Goal: Use online tool/utility: Utilize a website feature to perform a specific function

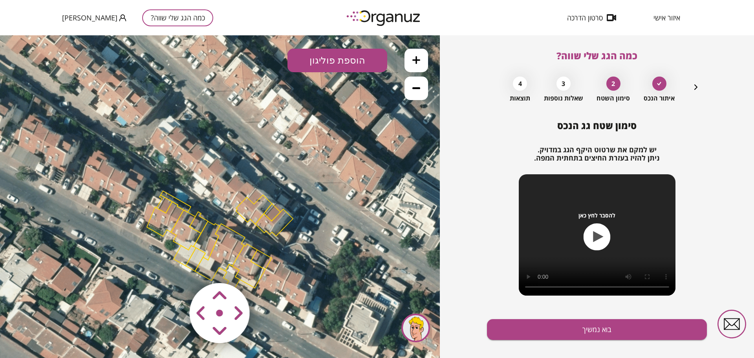
click at [172, 16] on button "כמה הגג שלי שווה?" at bounding box center [177, 17] width 71 height 17
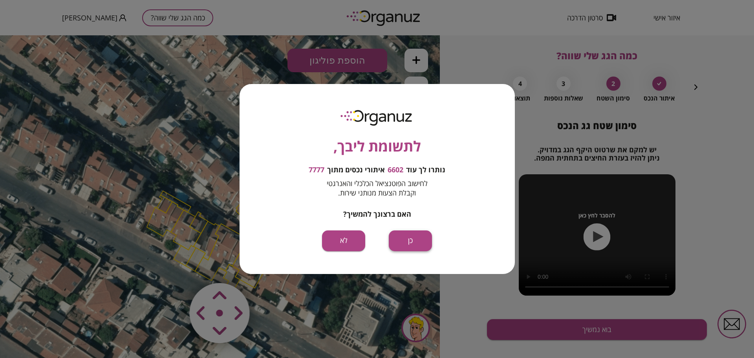
click at [405, 235] on button "כן" at bounding box center [410, 241] width 43 height 21
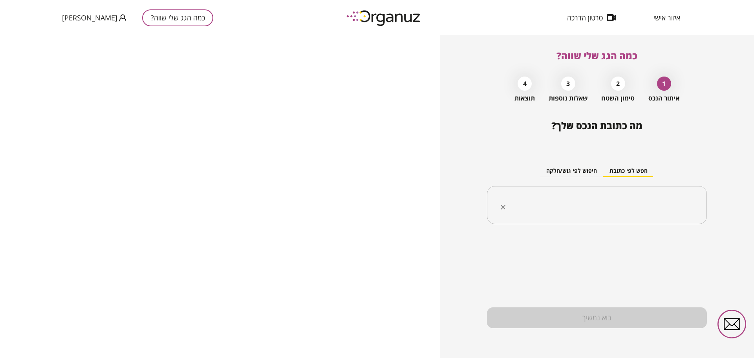
click at [572, 215] on input "text" at bounding box center [599, 206] width 195 height 20
click at [572, 214] on input "text" at bounding box center [599, 206] width 195 height 20
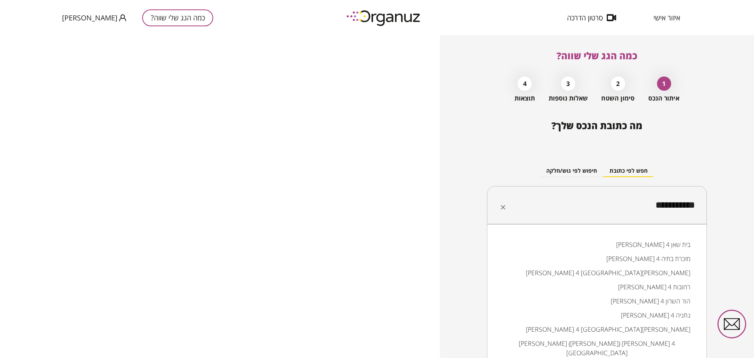
click at [682, 344] on li "[PERSON_NAME] ([PERSON_NAME]) [PERSON_NAME] 4 [GEOGRAPHIC_DATA]" at bounding box center [597, 349] width 200 height 24
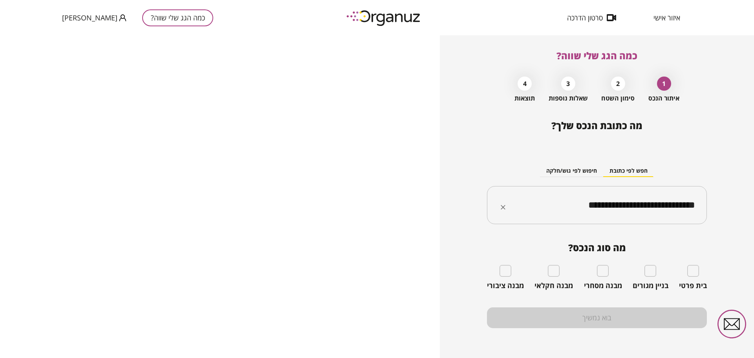
type input "**********"
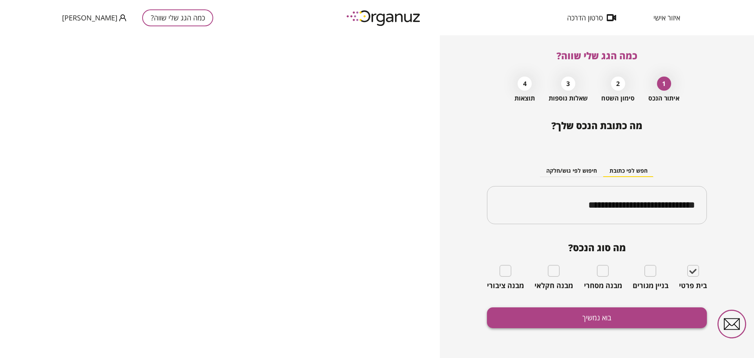
click at [616, 315] on button "בוא נמשיך" at bounding box center [597, 318] width 220 height 21
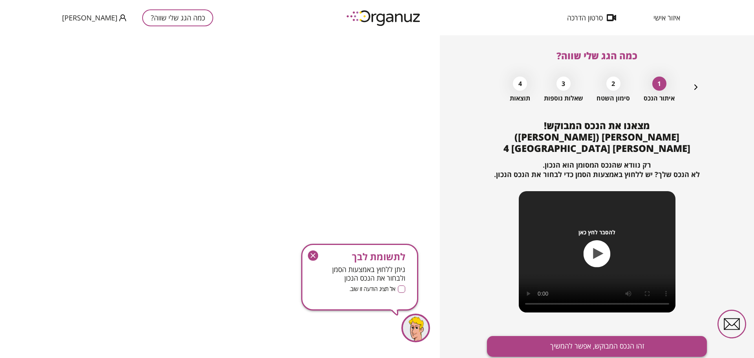
click at [556, 336] on button "זהו הנכס המבוקש, אפשר להמשיך" at bounding box center [597, 346] width 220 height 21
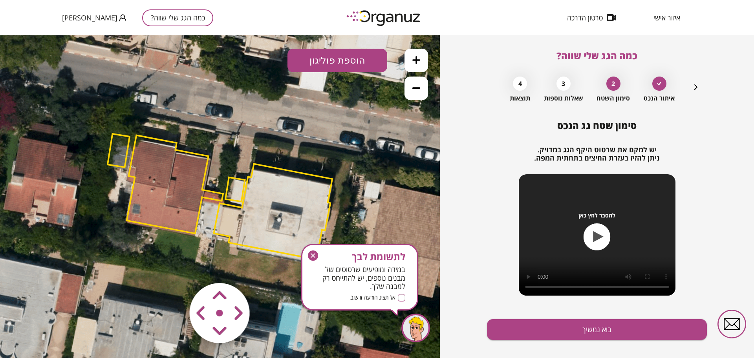
click at [312, 254] on icon "button" at bounding box center [313, 256] width 10 height 10
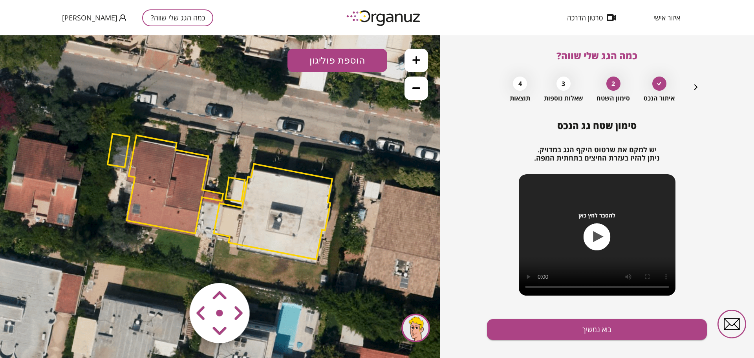
click at [410, 63] on button at bounding box center [417, 61] width 24 height 24
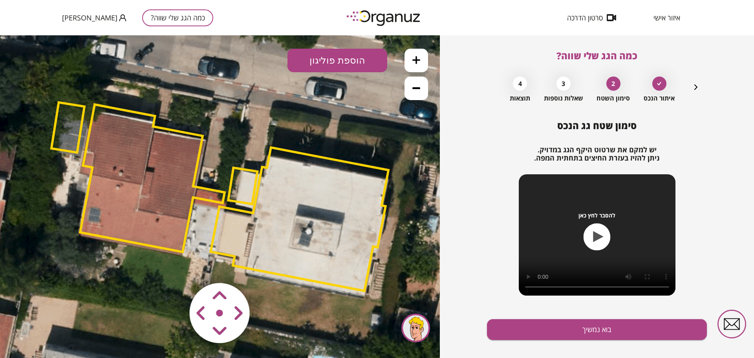
click at [173, 267] on area at bounding box center [173, 267] width 0 height 0
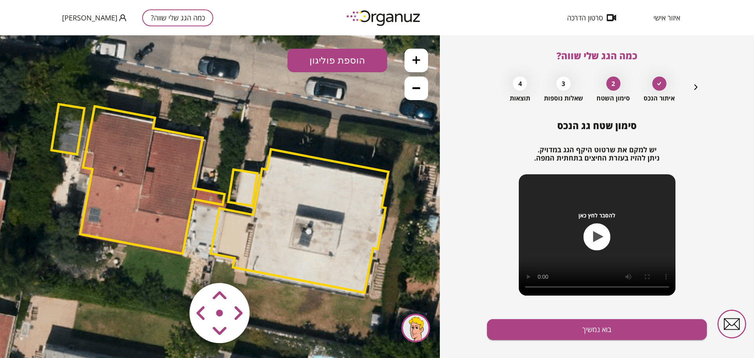
click at [173, 267] on area at bounding box center [173, 267] width 0 height 0
click at [150, 158] on polygon at bounding box center [153, 181] width 145 height 148
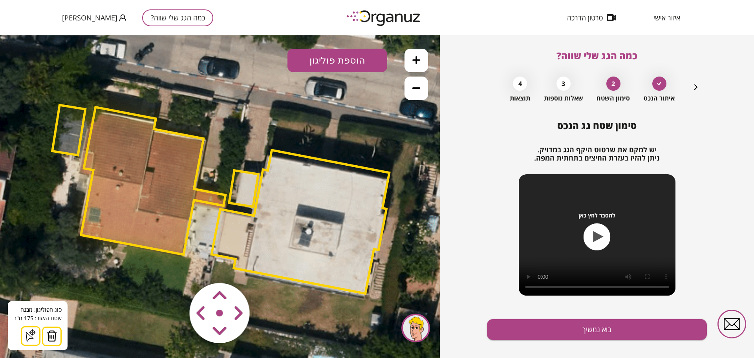
click at [49, 336] on img at bounding box center [51, 336] width 11 height 12
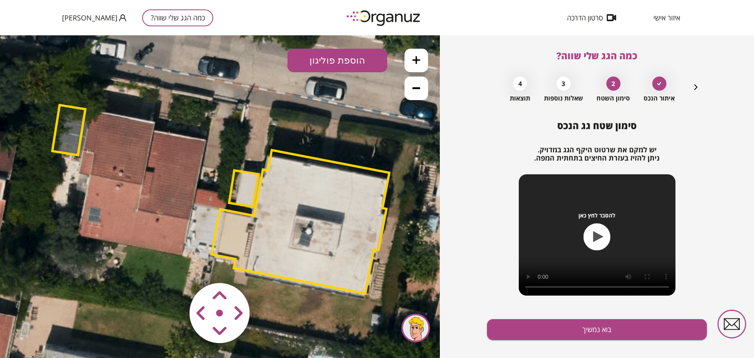
click at [332, 53] on button "הוספת פוליגון" at bounding box center [338, 61] width 100 height 24
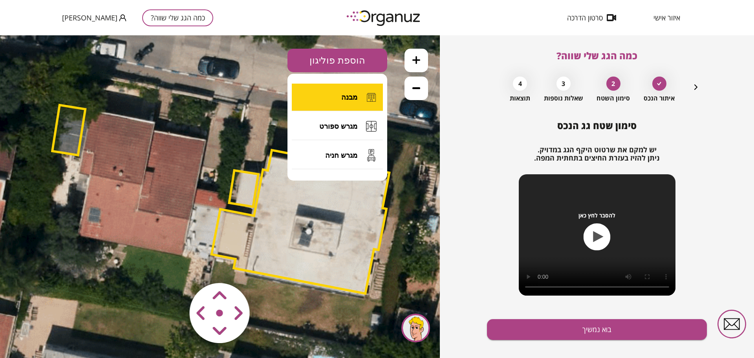
click at [332, 89] on button "מבנה" at bounding box center [337, 98] width 91 height 28
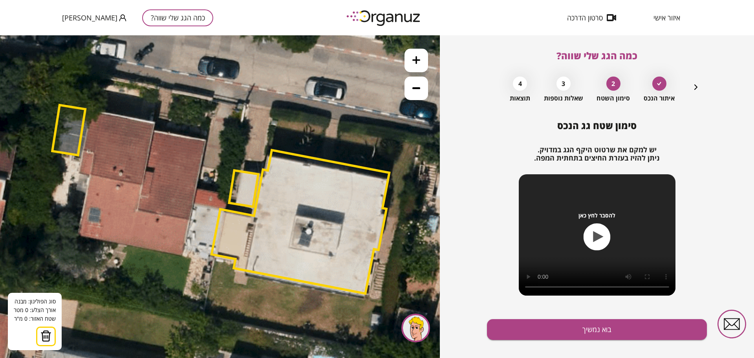
drag, startPoint x: 91, startPoint y: 110, endPoint x: 96, endPoint y: 109, distance: 4.7
click at [91, 109] on icon at bounding box center [218, 194] width 1034 height 1034
click at [90, 110] on icon at bounding box center [218, 194] width 1034 height 1034
click at [156, 122] on icon at bounding box center [218, 194] width 1034 height 1034
click at [155, 130] on polygon at bounding box center [123, 120] width 66 height 20
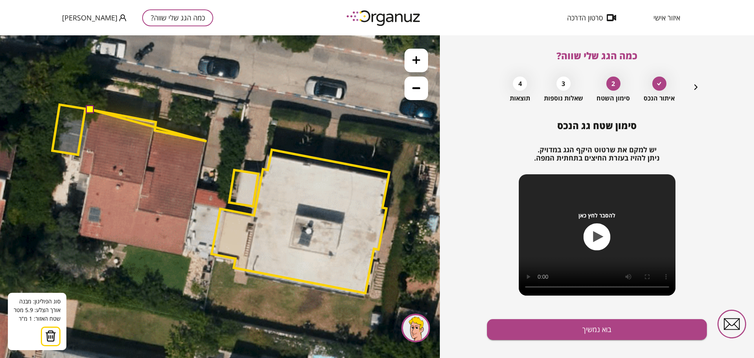
click at [207, 141] on polygon at bounding box center [148, 126] width 116 height 32
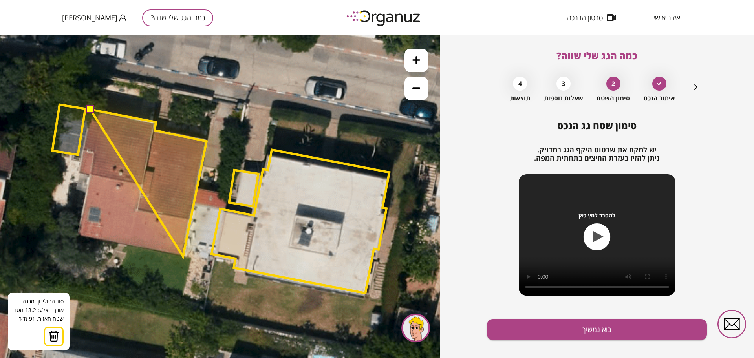
click at [183, 257] on polygon at bounding box center [148, 183] width 116 height 147
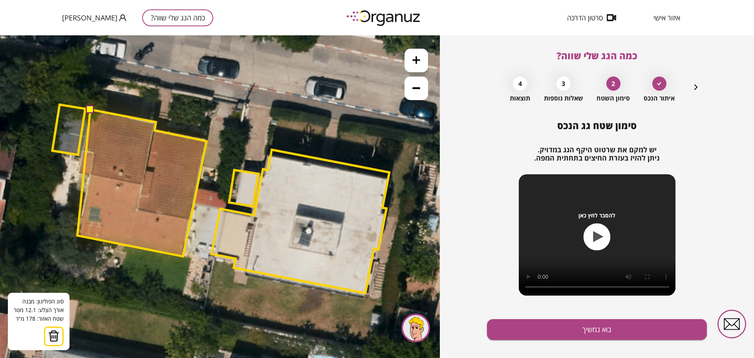
click at [77, 236] on polygon at bounding box center [141, 183] width 129 height 147
click at [88, 177] on polygon at bounding box center [141, 183] width 129 height 147
click at [78, 174] on polygon at bounding box center [141, 183] width 129 height 147
click at [89, 109] on button at bounding box center [90, 109] width 8 height 8
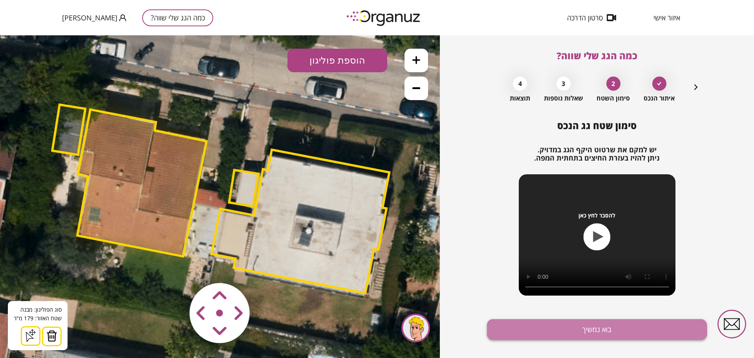
click at [564, 324] on button "בוא נמשיך" at bounding box center [597, 329] width 220 height 21
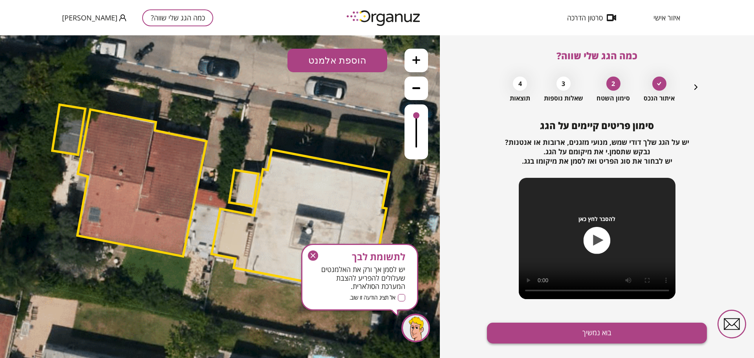
click at [565, 330] on button "בוא נמשיך" at bounding box center [597, 333] width 220 height 21
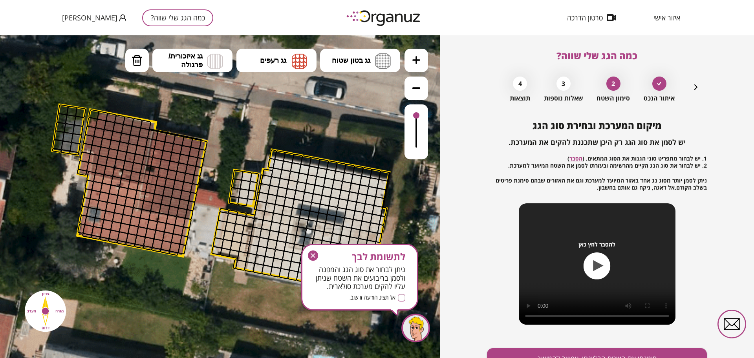
click at [688, 88] on div "איתור הנכס 2 סימון השטח 3 שאלות נוספות 4 תוצאות" at bounding box center [596, 87] width 207 height 29
click at [699, 88] on icon "button" at bounding box center [695, 87] width 9 height 9
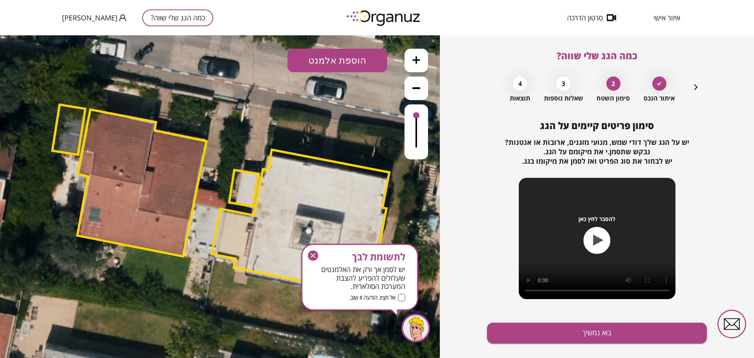
click at [165, 160] on polygon at bounding box center [141, 183] width 129 height 147
click at [695, 90] on icon "button" at bounding box center [695, 87] width 9 height 9
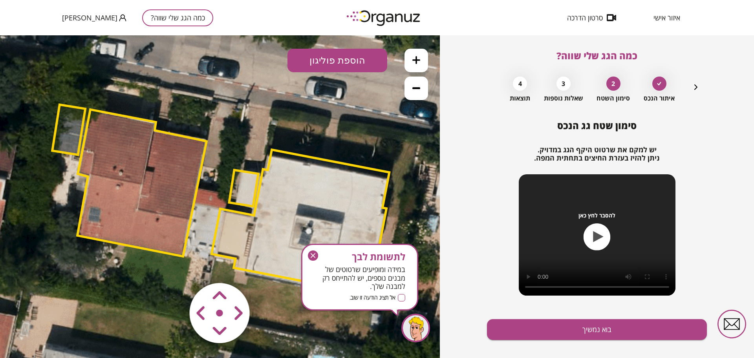
click at [142, 169] on polygon at bounding box center [141, 183] width 129 height 147
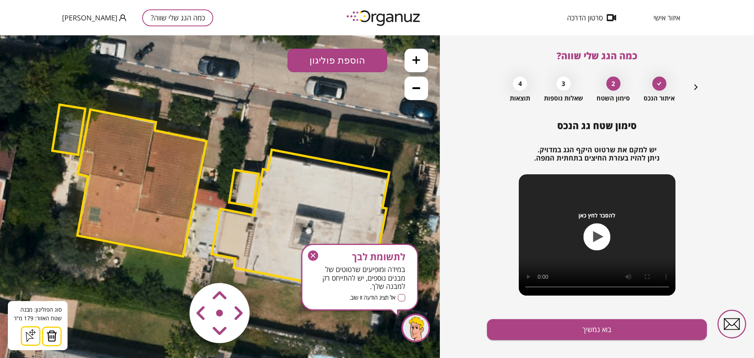
click at [57, 333] on button at bounding box center [52, 337] width 20 height 20
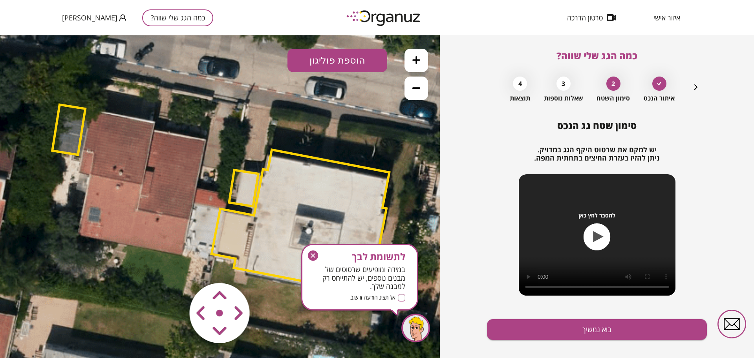
click at [345, 61] on button "הוספת פוליגון" at bounding box center [338, 61] width 100 height 24
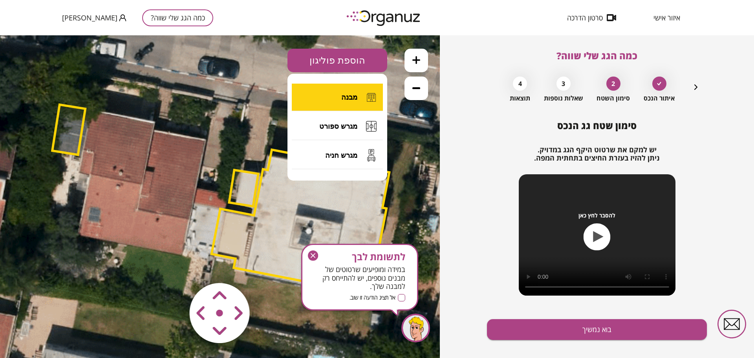
click at [359, 98] on button "מבנה" at bounding box center [337, 98] width 91 height 28
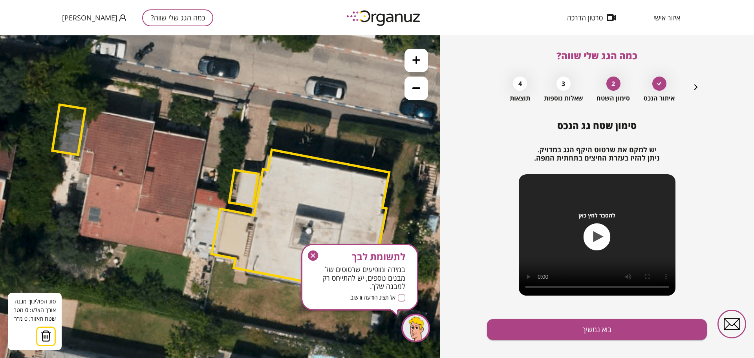
click at [154, 122] on icon at bounding box center [218, 194] width 1034 height 1034
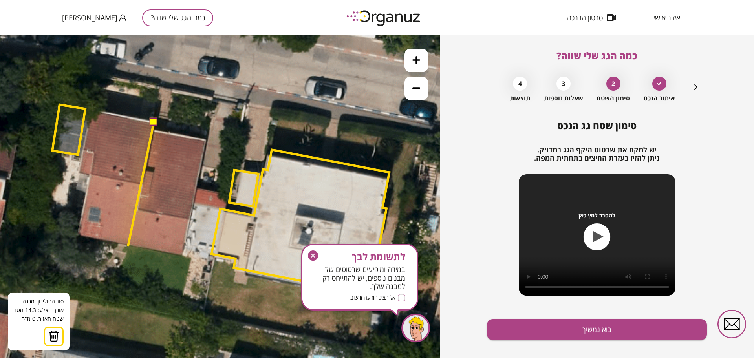
click at [128, 246] on polygon at bounding box center [141, 184] width 26 height 125
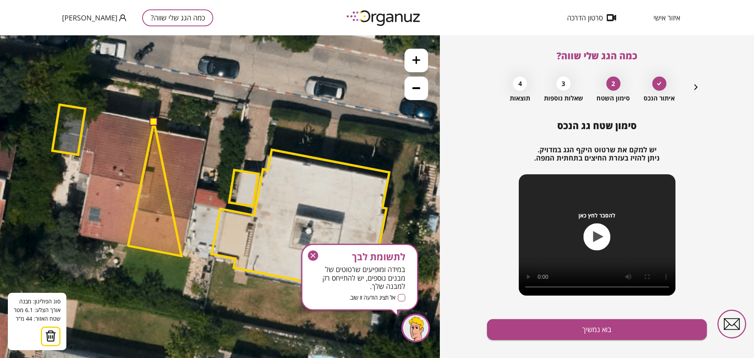
click at [182, 256] on polygon at bounding box center [154, 189] width 53 height 134
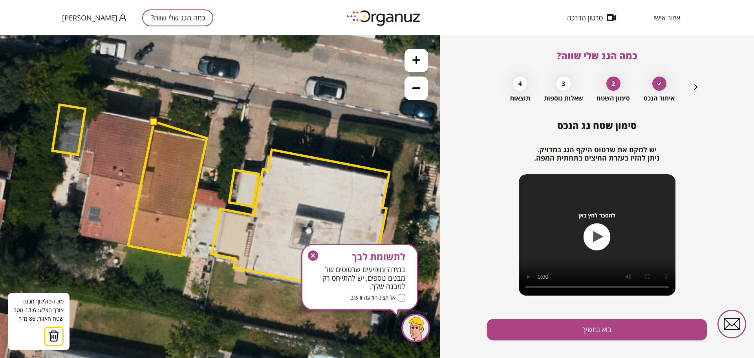
click at [207, 138] on polygon at bounding box center [167, 189] width 79 height 134
click at [154, 130] on polygon at bounding box center [167, 189] width 79 height 134
click at [152, 123] on button at bounding box center [154, 121] width 8 height 8
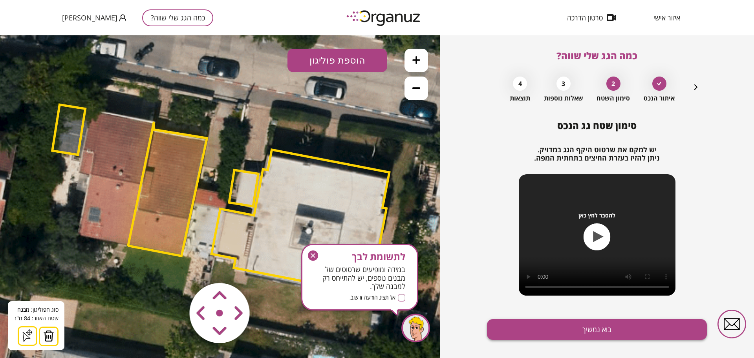
click at [551, 326] on button "בוא נמשיך" at bounding box center [597, 329] width 220 height 21
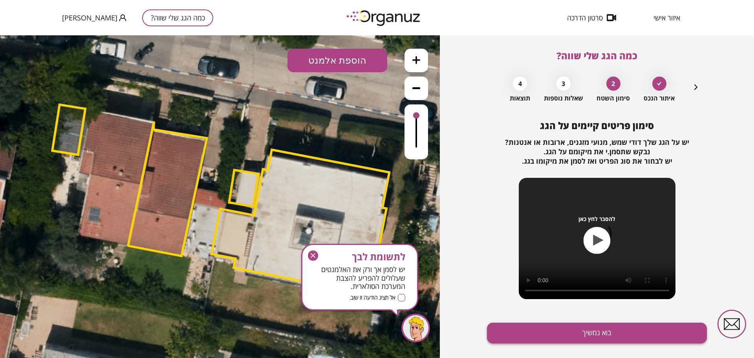
click at [561, 337] on button "בוא נמשיך" at bounding box center [597, 333] width 220 height 21
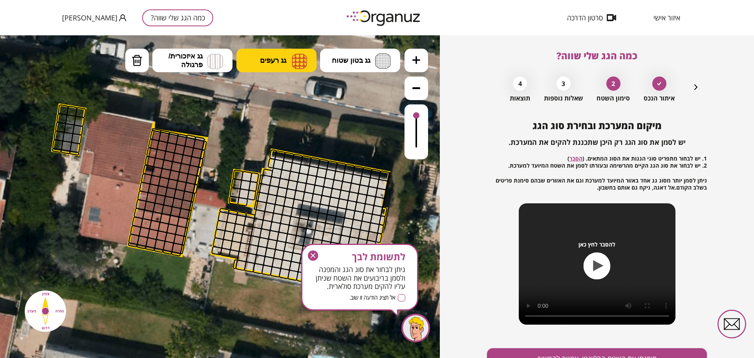
click at [279, 65] on button "גג רעפים" at bounding box center [277, 61] width 80 height 24
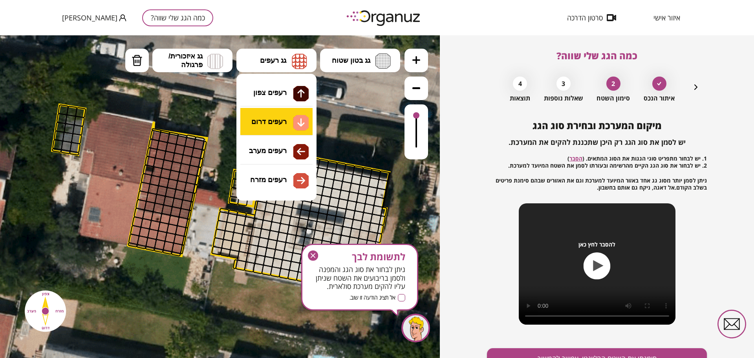
click at [292, 117] on div ".st0 { fill: #FFFFFF; } 84" at bounding box center [220, 196] width 440 height 323
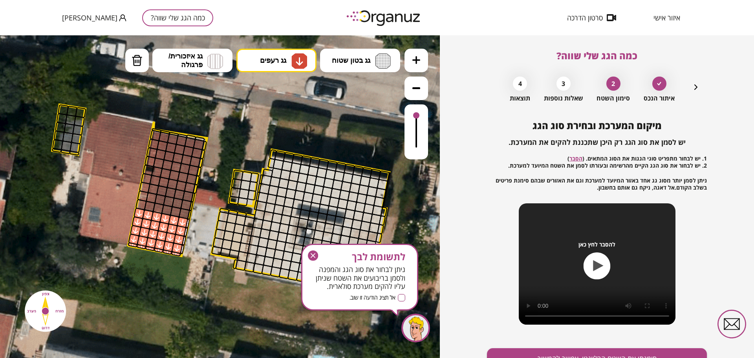
drag, startPoint x: 186, startPoint y: 222, endPoint x: 182, endPoint y: 253, distance: 31.3
click at [300, 55] on img at bounding box center [300, 61] width 16 height 16
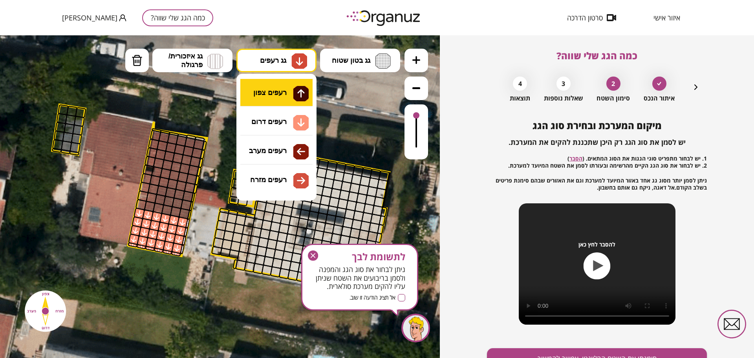
click at [285, 89] on div ".st0 { fill: #FFFFFF; } 84" at bounding box center [220, 196] width 440 height 323
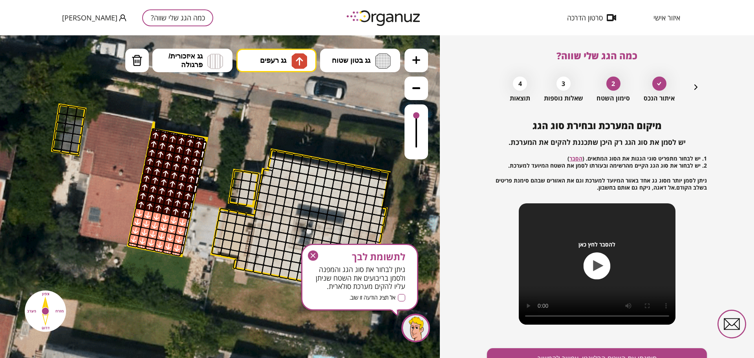
drag, startPoint x: 140, startPoint y: 202, endPoint x: 204, endPoint y: 137, distance: 91.1
click at [204, 137] on div ".st0 { fill: #FFFFFF; }" at bounding box center [218, 194] width 1034 height 1034
click at [309, 253] on icon "button" at bounding box center [313, 256] width 10 height 10
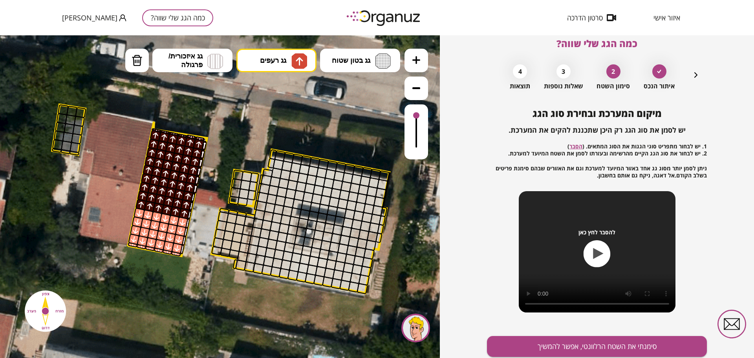
scroll to position [41, 0]
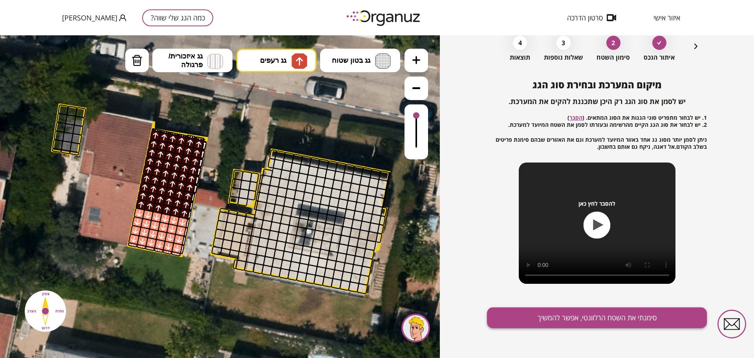
click at [512, 319] on button "סימנתי את השטח הרלוונטי, אפשר להמשיך" at bounding box center [597, 318] width 220 height 21
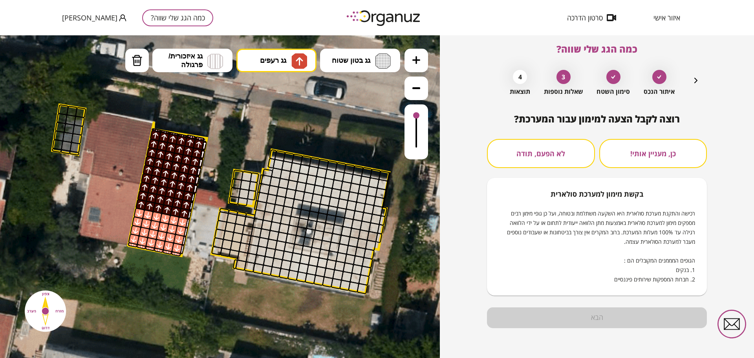
scroll to position [7, 0]
click at [545, 143] on button "לא הפעם, תודה" at bounding box center [541, 153] width 108 height 29
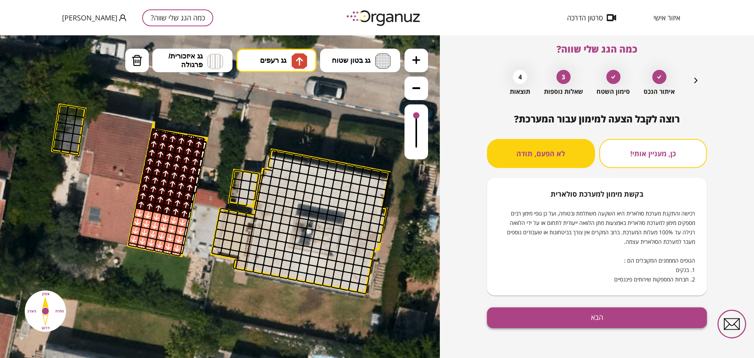
click at [550, 318] on button "הבא" at bounding box center [597, 318] width 220 height 21
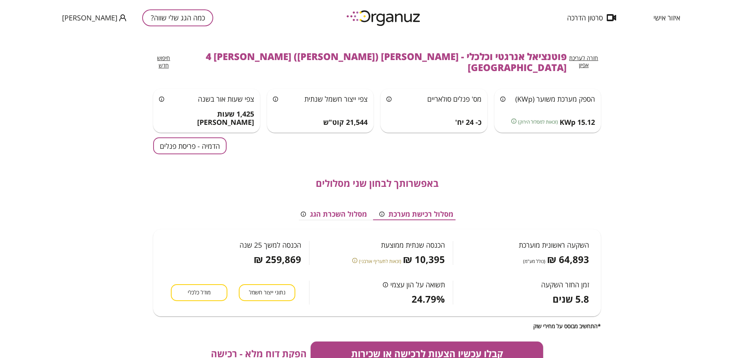
click at [187, 138] on button "הדמיה - פריסת פנלים" at bounding box center [189, 146] width 73 height 17
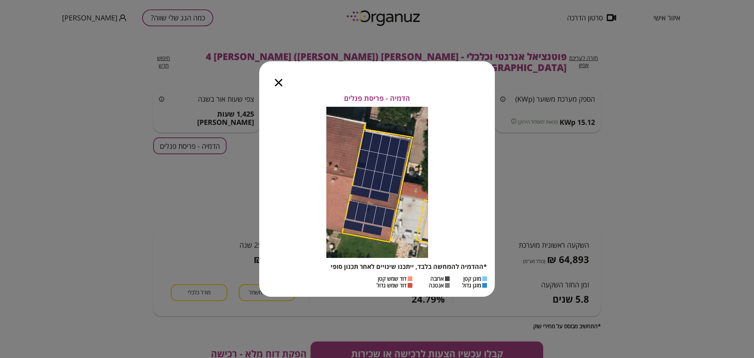
click at [280, 80] on icon "button" at bounding box center [278, 82] width 7 height 7
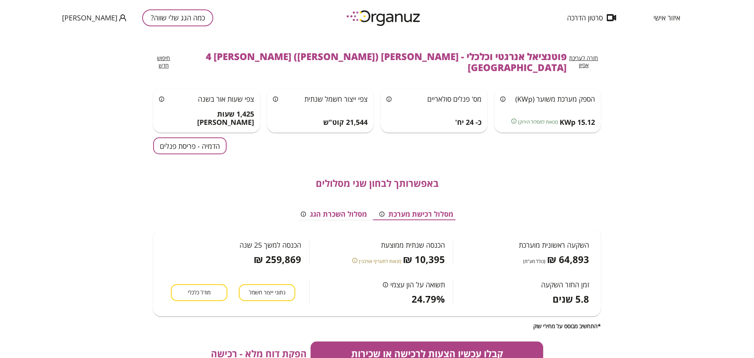
click at [191, 289] on span "מודל כלכלי" at bounding box center [199, 292] width 23 height 7
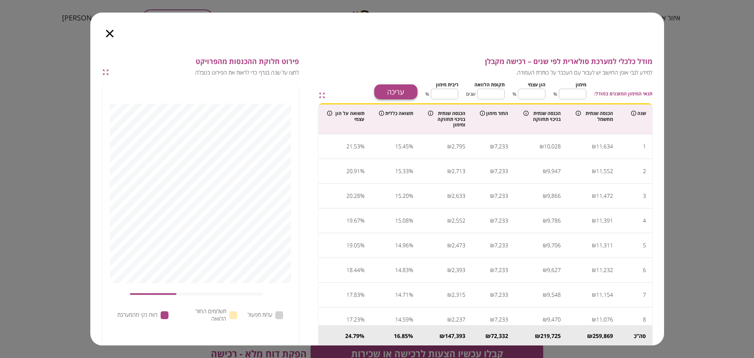
click at [406, 88] on button "עריכה" at bounding box center [395, 91] width 43 height 15
drag, startPoint x: 574, startPoint y: 91, endPoint x: 616, endPoint y: 91, distance: 41.6
click at [615, 91] on div "תנאי המימון המוצגים במודל: [PERSON_NAME] ** ​ % הון עצמי ** ​ % תקופת הלוואה **…" at bounding box center [535, 89] width 235 height 20
click at [540, 90] on input "**" at bounding box center [532, 94] width 28 height 21
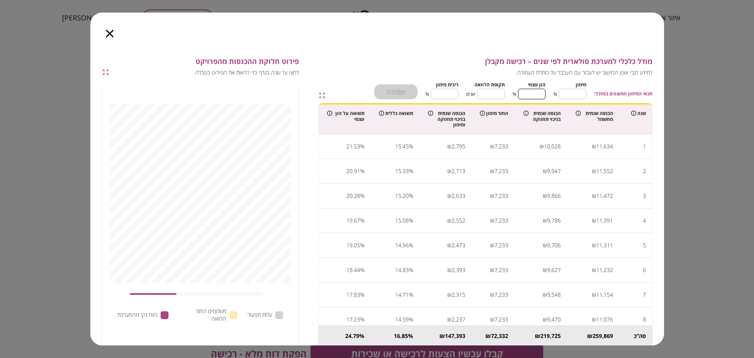
click at [540, 90] on input "**" at bounding box center [532, 94] width 28 height 21
click at [583, 90] on input "**" at bounding box center [573, 94] width 28 height 21
click at [497, 93] on input "**" at bounding box center [491, 94] width 28 height 21
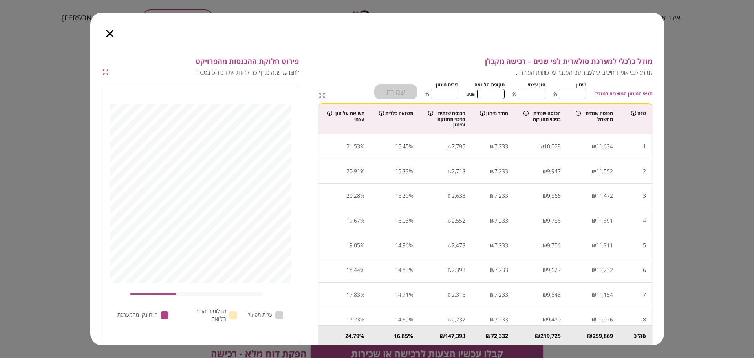
click at [497, 93] on input "**" at bounding box center [491, 94] width 28 height 21
click at [439, 92] on input "*" at bounding box center [445, 94] width 28 height 21
click at [440, 98] on input "*" at bounding box center [445, 94] width 28 height 21
click at [438, 95] on input "*" at bounding box center [445, 94] width 28 height 21
click at [576, 97] on input "**" at bounding box center [573, 94] width 28 height 21
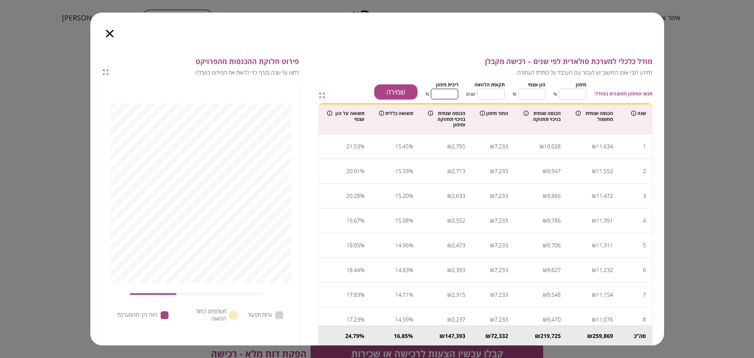
click at [576, 97] on input "**" at bounding box center [573, 94] width 28 height 21
click at [404, 89] on button "שמירה" at bounding box center [395, 91] width 43 height 15
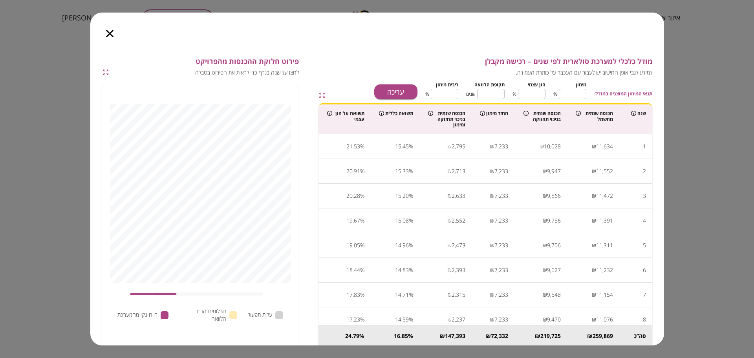
type input "****"
click at [111, 36] on icon "button" at bounding box center [109, 33] width 7 height 7
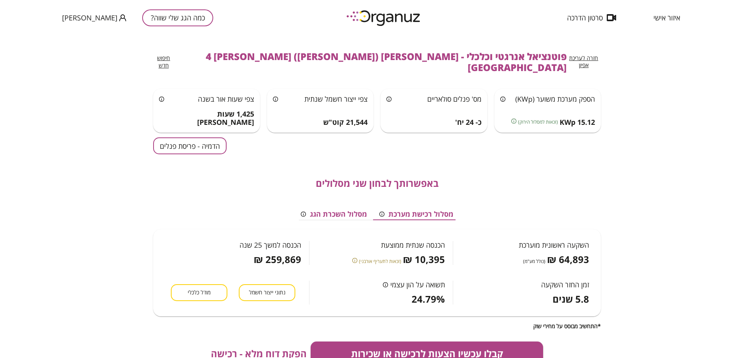
click at [277, 348] on span "הפקת דוח מלא - רכישה" at bounding box center [259, 353] width 96 height 11
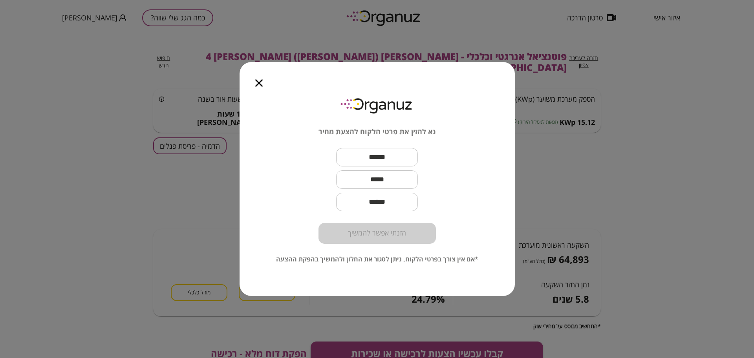
click at [259, 84] on icon "button" at bounding box center [258, 82] width 7 height 7
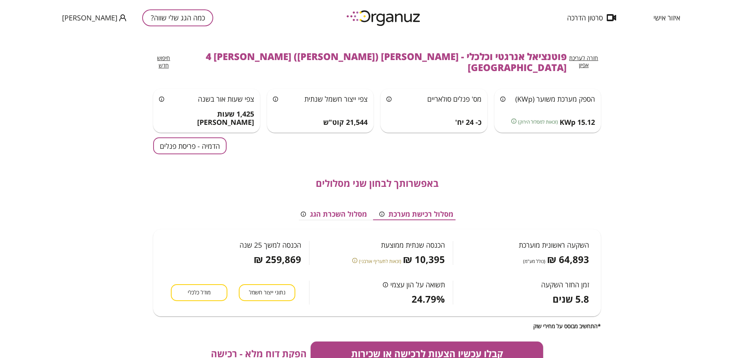
click at [576, 56] on span "חזרה לעריכת אפיון" at bounding box center [583, 61] width 29 height 15
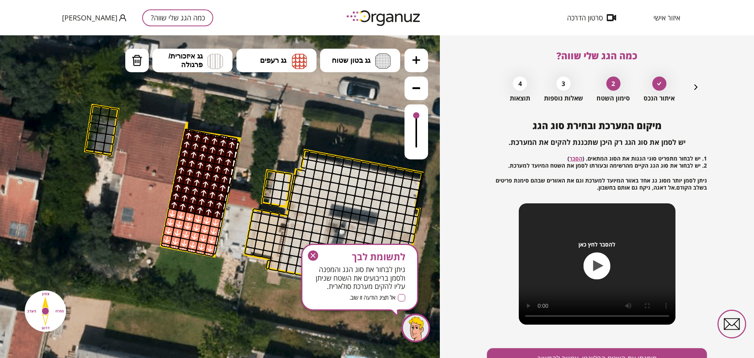
drag, startPoint x: 211, startPoint y: 134, endPoint x: 246, endPoint y: 133, distance: 35.0
click at [246, 134] on icon at bounding box center [251, 194] width 1034 height 1034
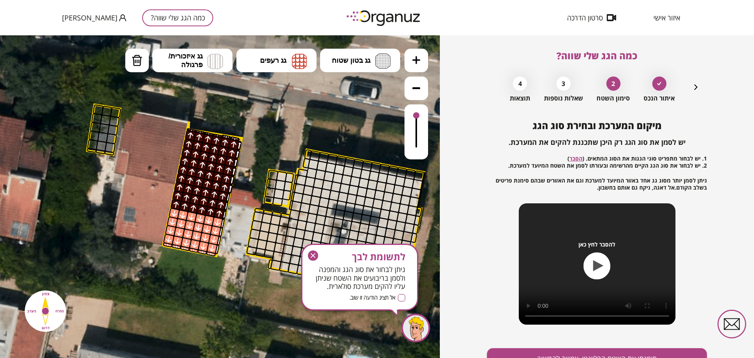
click at [697, 87] on icon "button" at bounding box center [695, 87] width 9 height 9
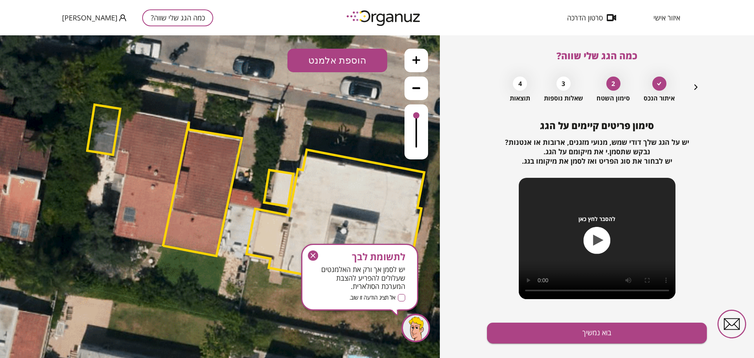
click at [328, 58] on button "הוספת אלמנט" at bounding box center [338, 61] width 100 height 24
click at [354, 206] on div ".st0 { fill: #FFFFFF; } .st0 { fill: #FFFFFF; }" at bounding box center [220, 196] width 440 height 323
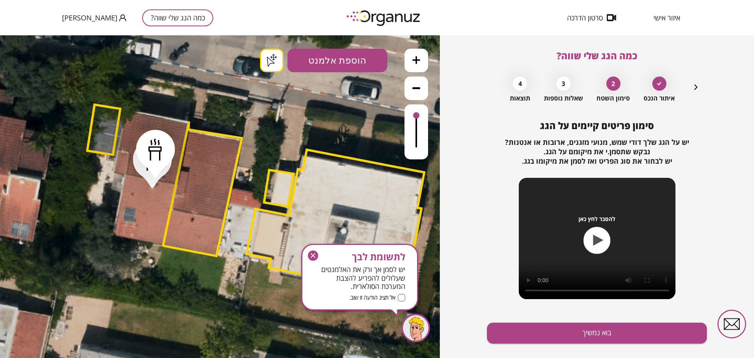
click at [268, 63] on div ".st0 { fill: #FFFFFF; } .st0 { fill: #FFFFFF; }" at bounding box center [220, 196] width 440 height 323
click at [347, 57] on button "הוספת אלמנט" at bounding box center [338, 61] width 100 height 24
click at [341, 156] on div ".st0 { fill: #FFFFFF; } .st0 { fill: #FFFFFF; }" at bounding box center [220, 196] width 440 height 323
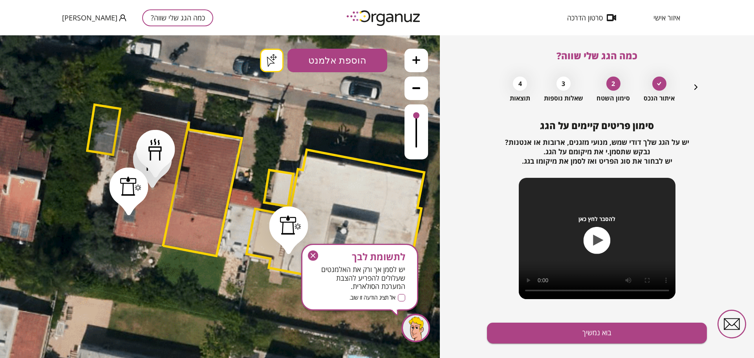
click at [311, 254] on icon "button" at bounding box center [313, 255] width 5 height 5
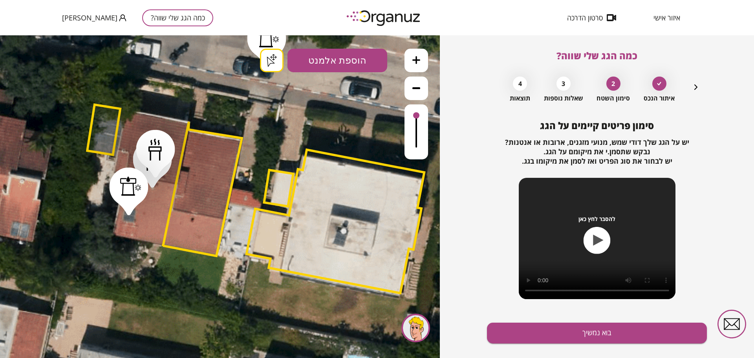
click at [268, 62] on div ".st0 { fill: #FFFFFF; } .st0 { fill: #FFFFFF; }" at bounding box center [220, 196] width 440 height 323
click at [542, 327] on button "בוא נמשיך" at bounding box center [597, 333] width 220 height 21
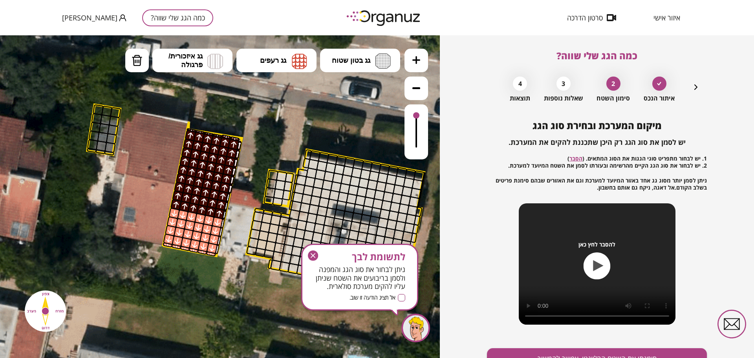
click at [693, 81] on div "איתור הנכס 2 סימון השטח 3 שאלות נוספות 4 תוצאות" at bounding box center [596, 87] width 207 height 29
click at [697, 88] on icon "button" at bounding box center [695, 87] width 9 height 9
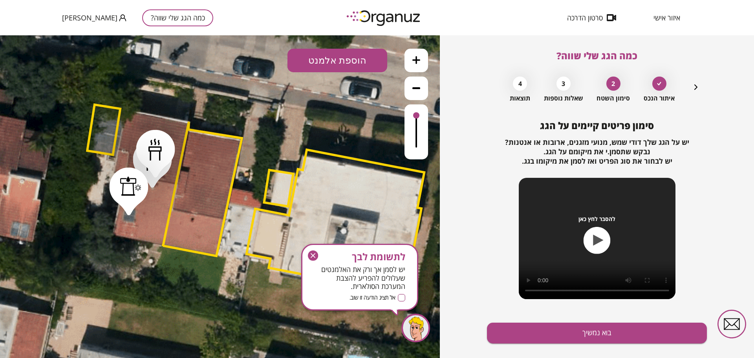
click at [694, 83] on icon "button" at bounding box center [695, 87] width 9 height 9
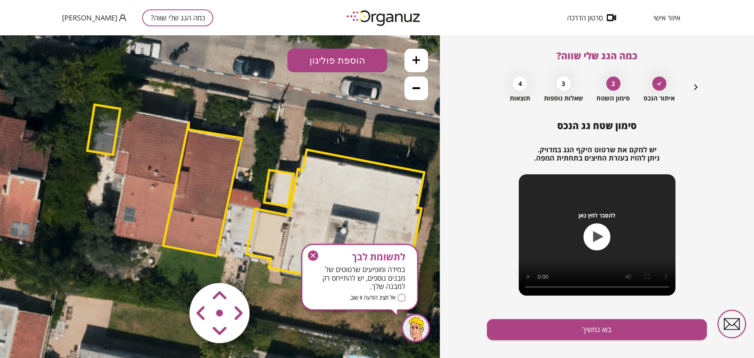
drag, startPoint x: 304, startPoint y: 52, endPoint x: 308, endPoint y: 57, distance: 6.7
click at [304, 53] on button "הוספת פוליגון" at bounding box center [338, 61] width 100 height 24
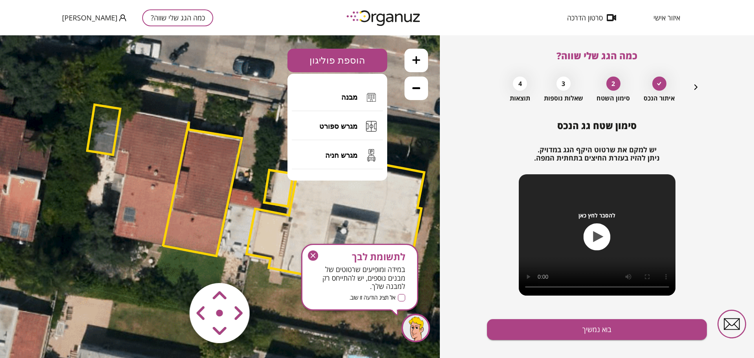
click at [346, 94] on span "מבנה" at bounding box center [349, 97] width 16 height 9
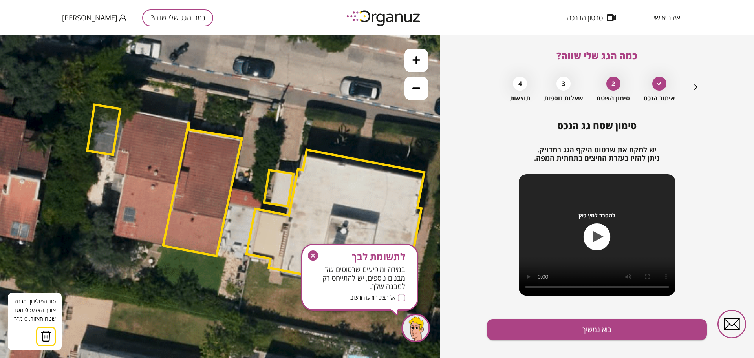
click at [127, 111] on icon at bounding box center [253, 194] width 1034 height 1034
click at [189, 122] on polygon at bounding box center [202, 189] width 79 height 134
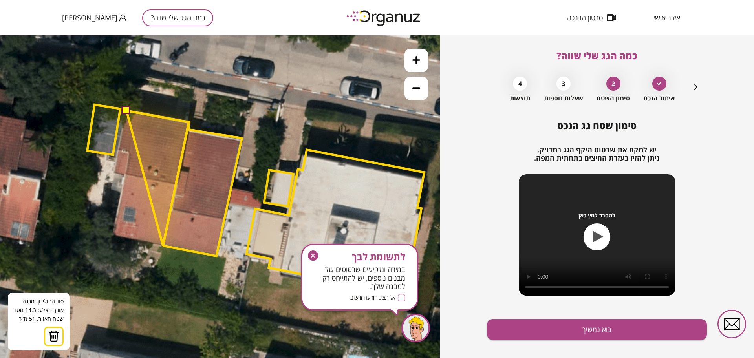
click at [163, 246] on polygon at bounding box center [158, 178] width 62 height 135
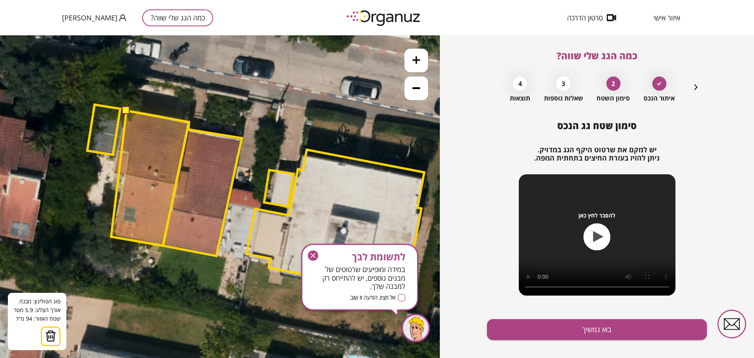
click at [111, 237] on polygon at bounding box center [150, 178] width 78 height 135
click at [124, 176] on polygon at bounding box center [150, 178] width 78 height 135
click at [112, 174] on polygon at bounding box center [150, 178] width 78 height 135
click at [124, 117] on polygon at bounding box center [150, 178] width 78 height 135
click at [126, 109] on button at bounding box center [126, 110] width 8 height 8
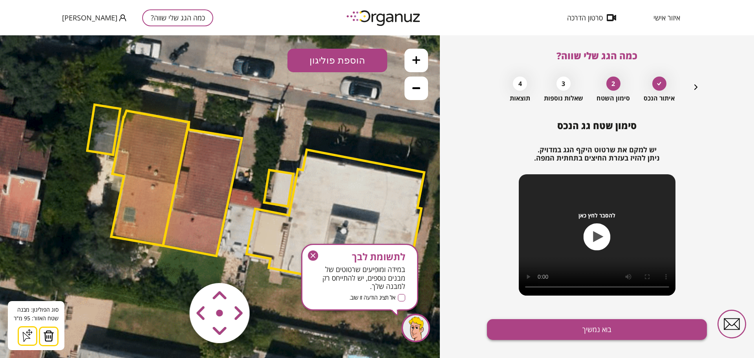
click at [545, 332] on button "בוא נמשיך" at bounding box center [597, 329] width 220 height 21
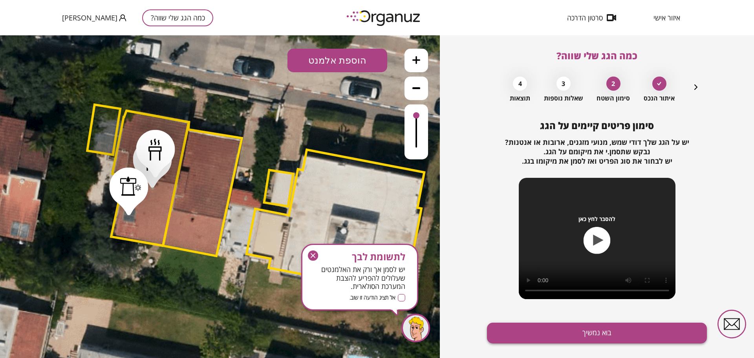
click at [546, 333] on button "בוא נמשיך" at bounding box center [597, 333] width 220 height 21
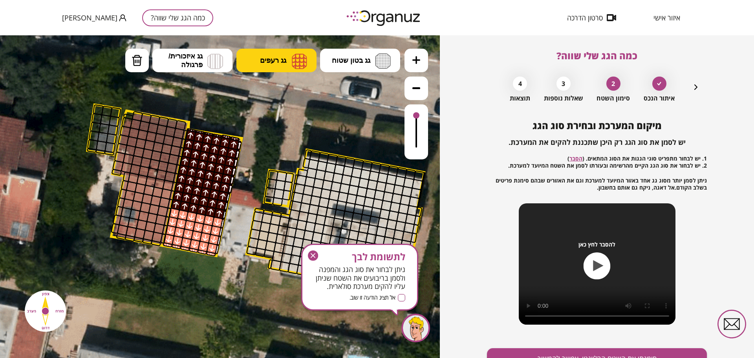
click at [284, 59] on span "גג רעפים" at bounding box center [273, 60] width 26 height 9
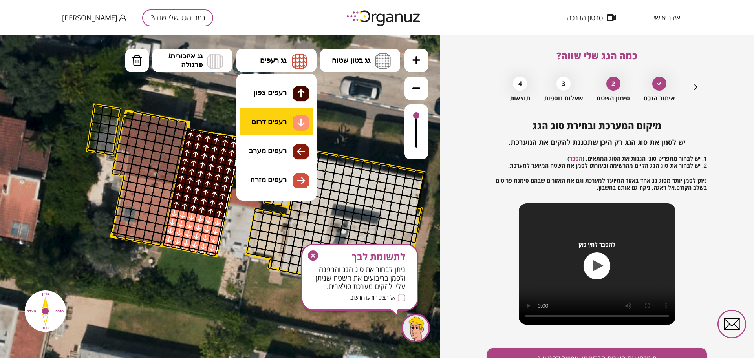
click at [283, 123] on div ".st0 { fill: #FFFFFF; } .st0 { fill: #FFFFFF; }" at bounding box center [220, 196] width 440 height 323
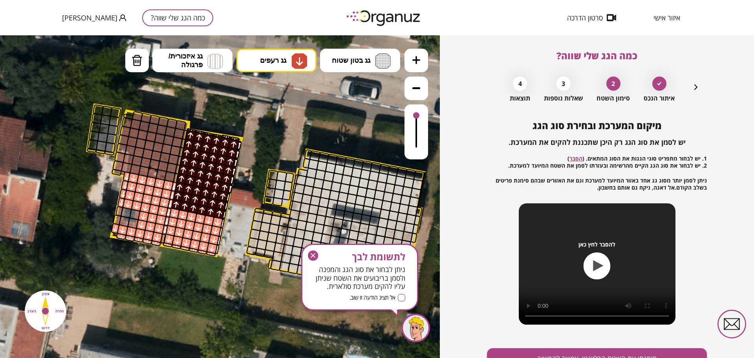
drag, startPoint x: 125, startPoint y: 178, endPoint x: 112, endPoint y: 229, distance: 53.1
drag, startPoint x: 134, startPoint y: 211, endPoint x: 138, endPoint y: 213, distance: 4.6
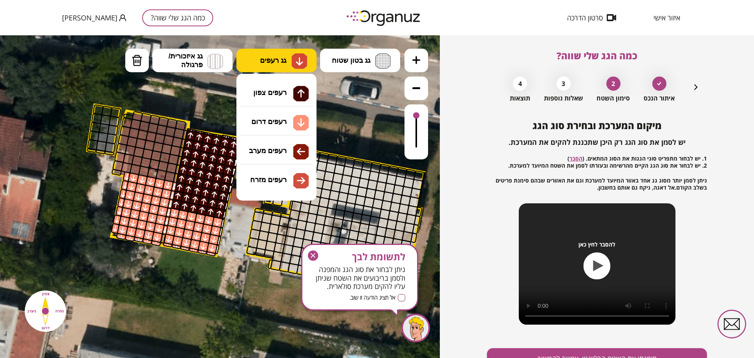
click at [259, 60] on button "גג רעפים" at bounding box center [277, 61] width 80 height 24
drag, startPoint x: 287, startPoint y: 99, endPoint x: 279, endPoint y: 101, distance: 7.8
click at [287, 98] on div ".st0 { fill: #FFFFFF; } .st0 { fill: #FFFFFF; }" at bounding box center [220, 196] width 440 height 323
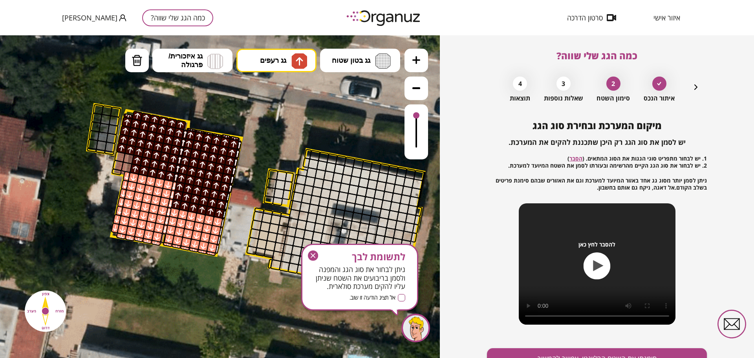
drag, startPoint x: 132, startPoint y: 167, endPoint x: 126, endPoint y: 132, distance: 35.1
drag, startPoint x: 316, startPoint y: 218, endPoint x: 316, endPoint y: 253, distance: 35.4
click at [316, 253] on icon "button" at bounding box center [313, 256] width 10 height 10
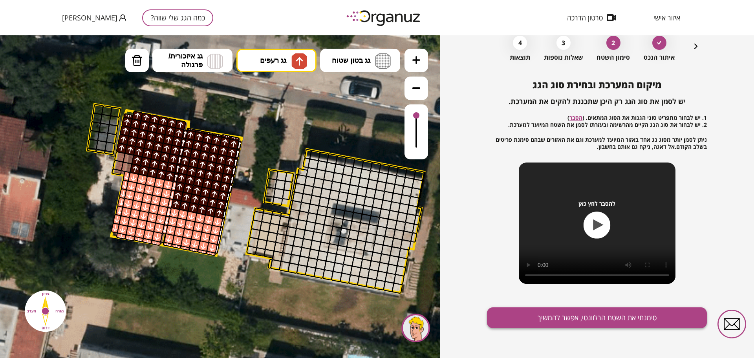
click at [514, 318] on button "סימנתי את השטח הרלוונטי, אפשר להמשיך" at bounding box center [597, 318] width 220 height 21
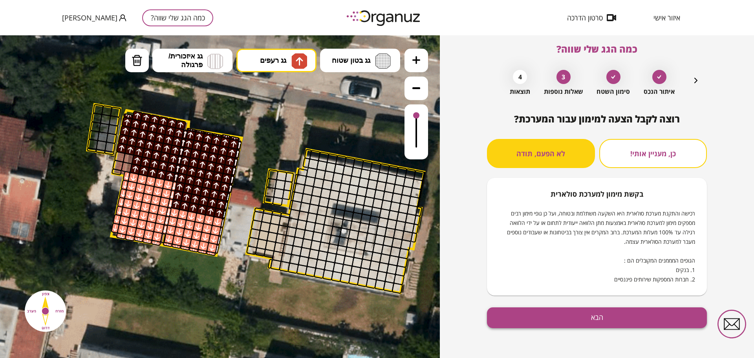
click at [606, 319] on button "הבא" at bounding box center [597, 318] width 220 height 21
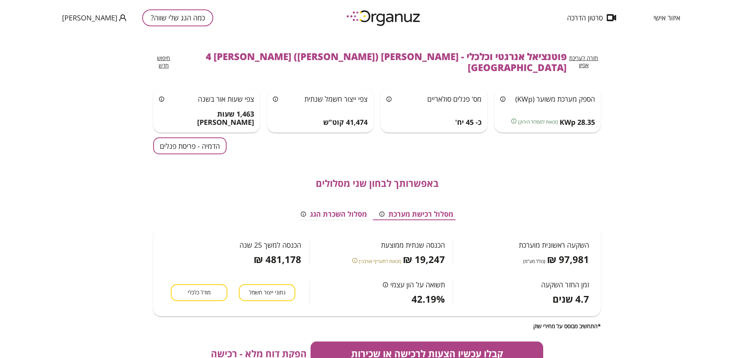
click at [221, 138] on button "הדמיה - פריסת פנלים" at bounding box center [189, 146] width 73 height 17
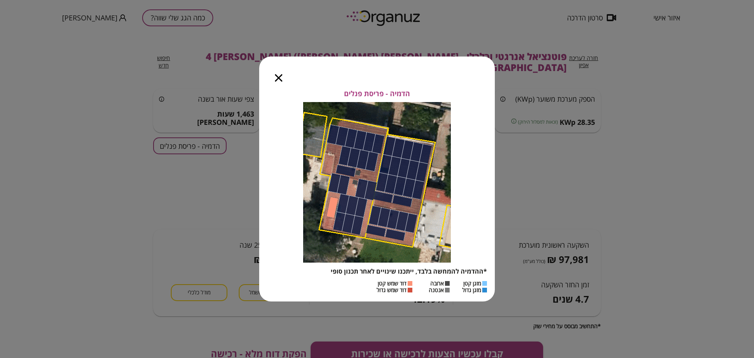
click at [280, 76] on icon "button" at bounding box center [278, 77] width 7 height 7
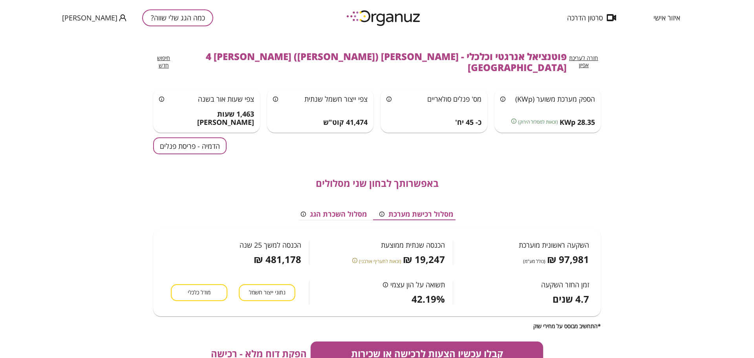
click at [241, 348] on span "הפקת דוח מלא - רכישה" at bounding box center [259, 353] width 96 height 11
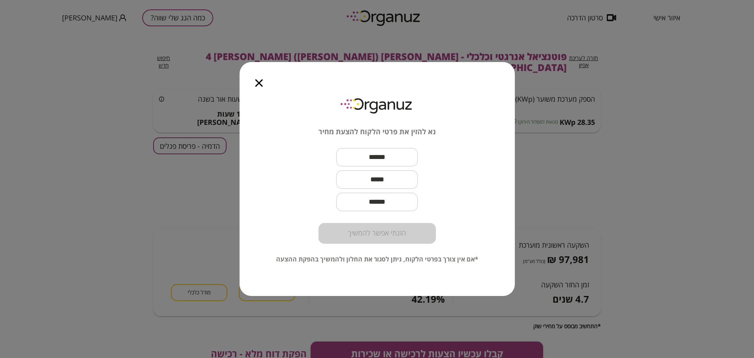
click at [262, 83] on icon "button" at bounding box center [258, 82] width 7 height 7
